Goal: Transaction & Acquisition: Purchase product/service

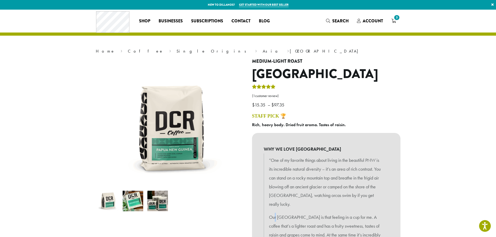
drag, startPoint x: 276, startPoint y: 206, endPoint x: 284, endPoint y: 183, distance: 24.5
click at [279, 197] on blockquote "“One of my favorite things about living in the beautiful PNW is its incredible …" at bounding box center [326, 200] width 125 height 94
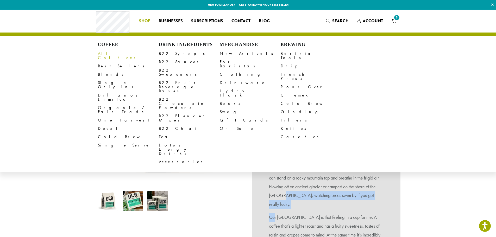
click at [111, 54] on link "All Coffees" at bounding box center [128, 55] width 61 height 12
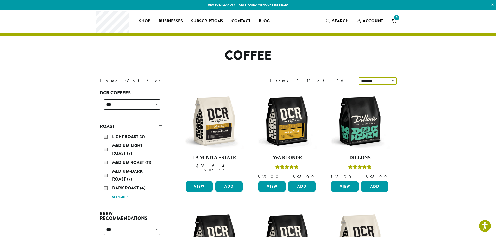
click at [389, 81] on select "**********" at bounding box center [377, 80] width 38 height 7
select select "*********"
click at [359, 77] on select "**********" at bounding box center [377, 80] width 38 height 7
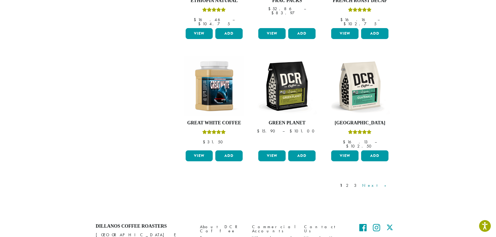
scroll to position [396, 0]
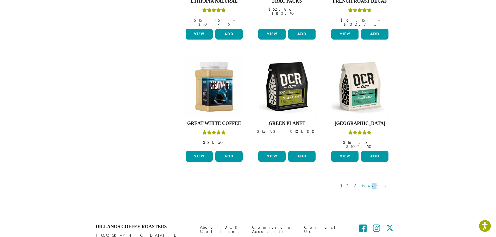
click at [385, 183] on link "Next »" at bounding box center [376, 186] width 30 height 6
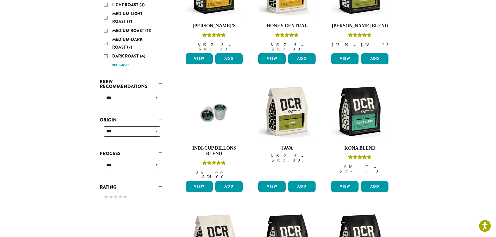
scroll to position [162, 0]
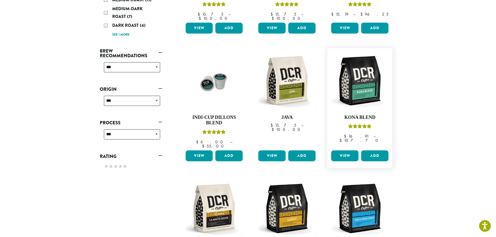
click at [347, 150] on link "View" at bounding box center [344, 155] width 27 height 11
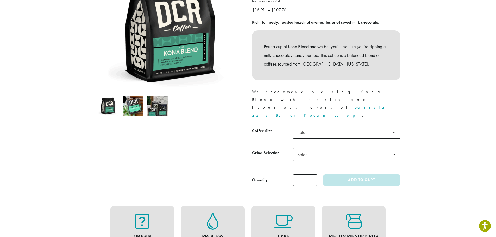
scroll to position [130, 0]
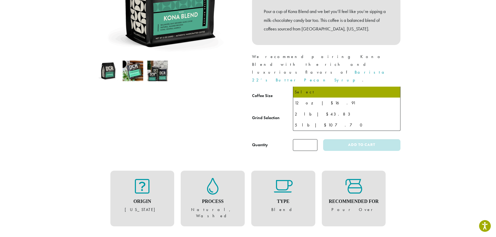
click at [331, 91] on span "Select" at bounding box center [346, 97] width 107 height 13
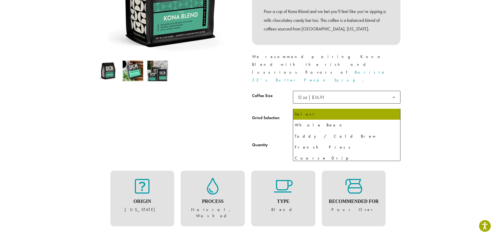
click at [330, 113] on span "Select" at bounding box center [346, 119] width 107 height 13
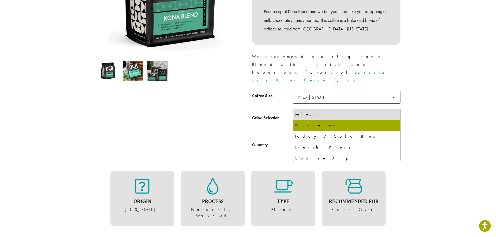
select select "*********"
select select "**********"
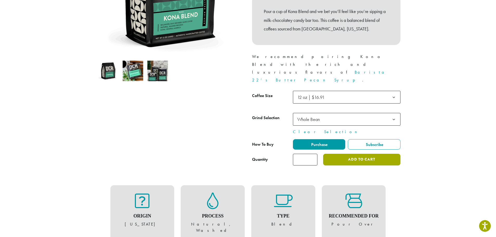
click at [355, 154] on button "Add to cart" at bounding box center [361, 160] width 77 height 12
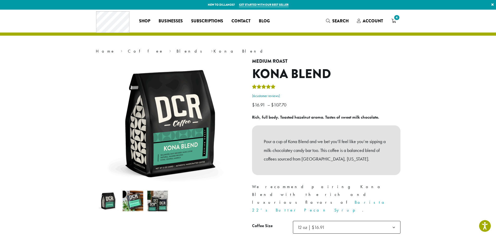
click at [399, 94] on link "( 6 customer reviews)" at bounding box center [326, 95] width 148 height 5
click at [395, 19] on span "4" at bounding box center [396, 17] width 7 height 7
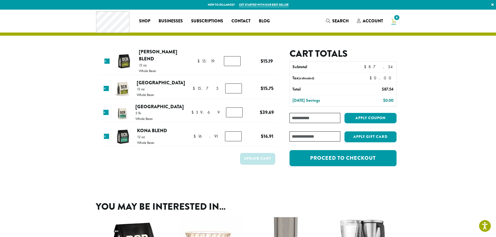
click at [236, 107] on input "*" at bounding box center [234, 112] width 17 height 10
click at [236, 108] on input "*" at bounding box center [234, 112] width 17 height 10
type input "*"
click at [236, 108] on input "*" at bounding box center [234, 112] width 17 height 10
click at [248, 153] on button "Update cart" at bounding box center [257, 159] width 35 height 12
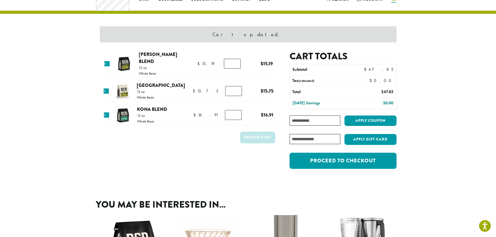
scroll to position [22, 0]
click at [236, 110] on input "*" at bounding box center [233, 115] width 17 height 10
click at [235, 110] on input "*" at bounding box center [233, 115] width 17 height 10
type input "*"
click at [235, 110] on input "*" at bounding box center [233, 115] width 17 height 10
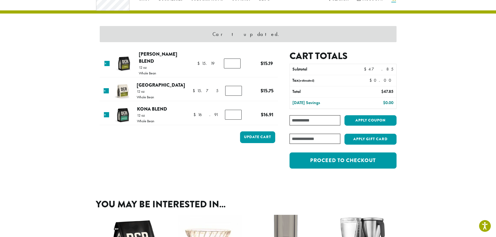
click at [236, 59] on input "*" at bounding box center [232, 64] width 17 height 10
click at [236, 62] on input "*" at bounding box center [232, 64] width 17 height 10
type input "*"
click at [236, 62] on input "*" at bounding box center [232, 64] width 17 height 10
click at [252, 131] on button "Update cart" at bounding box center [257, 137] width 35 height 12
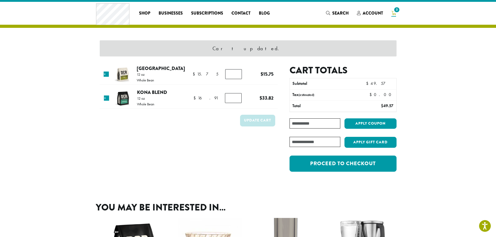
scroll to position [0, 0]
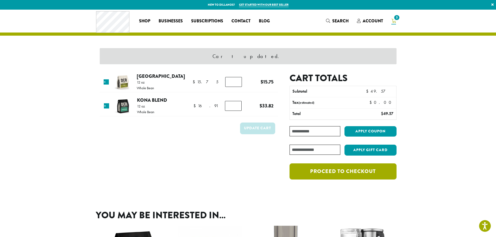
click at [339, 174] on link "Proceed to checkout" at bounding box center [342, 171] width 107 height 16
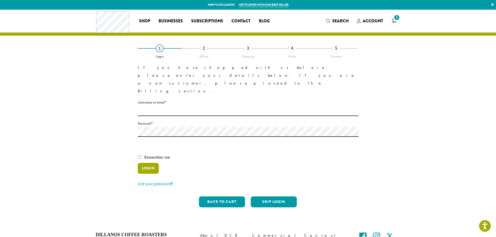
click at [148, 163] on button "Login" at bounding box center [148, 168] width 21 height 11
type input "*******"
click at [150, 163] on button "Login" at bounding box center [148, 168] width 21 height 11
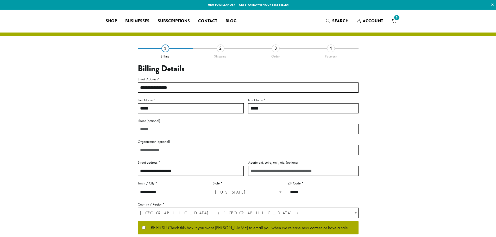
select select "**"
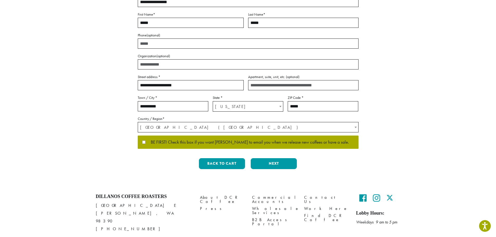
scroll to position [101, 0]
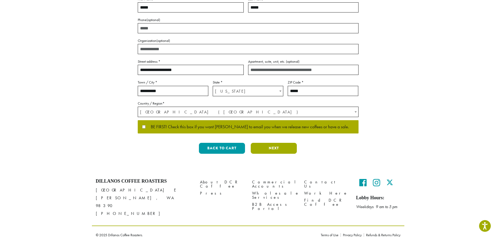
click at [265, 149] on button "Next" at bounding box center [274, 148] width 46 height 11
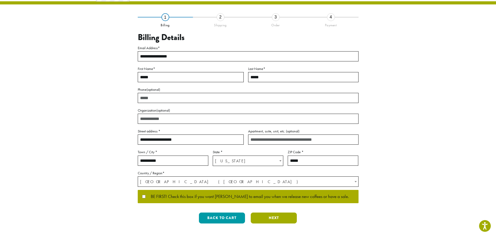
scroll to position [0, 0]
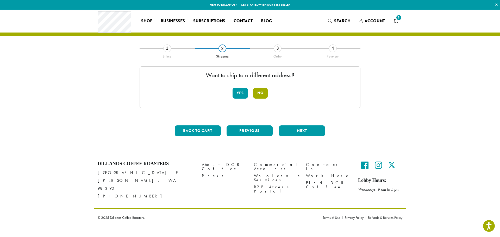
click at [263, 93] on button "No" at bounding box center [260, 93] width 15 height 11
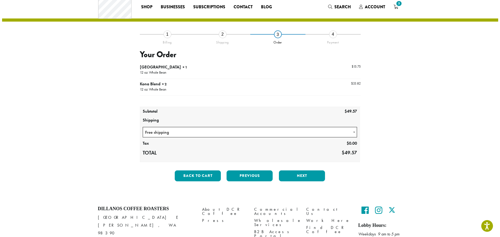
scroll to position [26, 0]
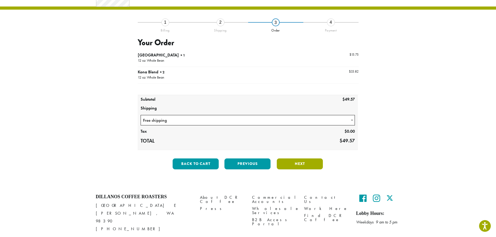
click at [302, 162] on button "Next" at bounding box center [300, 163] width 46 height 11
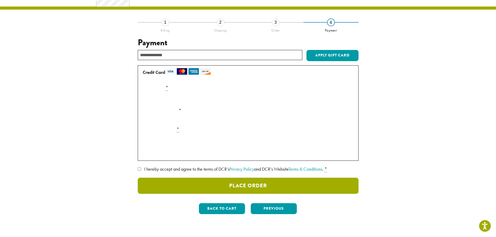
click at [245, 186] on button "Place Order" at bounding box center [248, 186] width 221 height 16
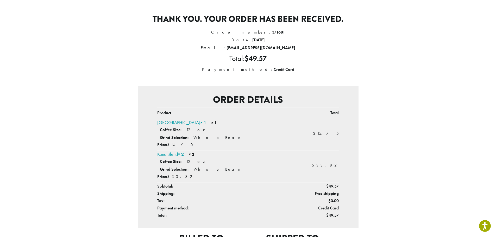
scroll to position [52, 0]
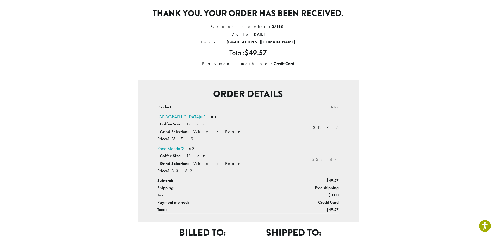
click at [400, 166] on div "Thank you. Your order has been received. Order number: 371681 Date: [DATE] Emai…" at bounding box center [248, 131] width 312 height 346
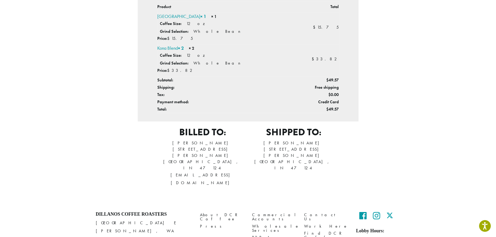
scroll to position [156, 0]
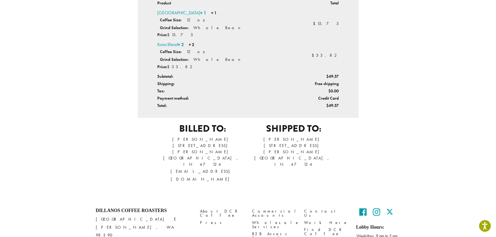
click at [409, 114] on section "Thank you. Your order has been received. Order number: 371681 Date: [DATE] Emai…" at bounding box center [248, 27] width 496 height 346
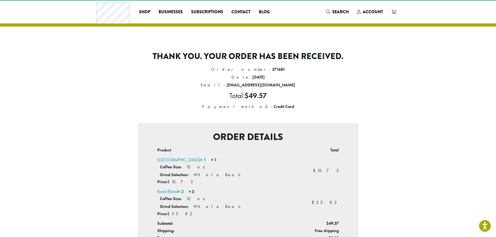
scroll to position [0, 0]
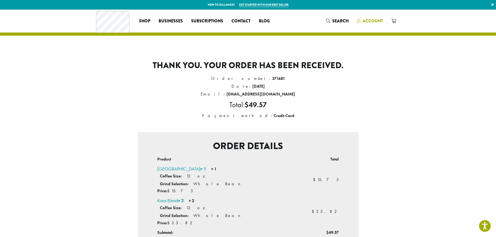
click at [369, 23] on span "Account" at bounding box center [372, 21] width 20 height 6
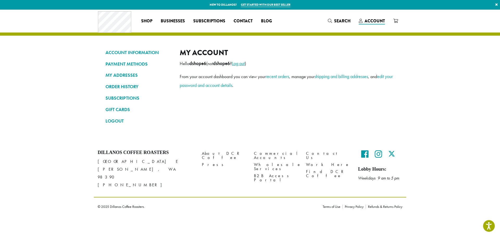
click at [245, 64] on link "Log out" at bounding box center [238, 63] width 13 height 6
